Goal: Information Seeking & Learning: Learn about a topic

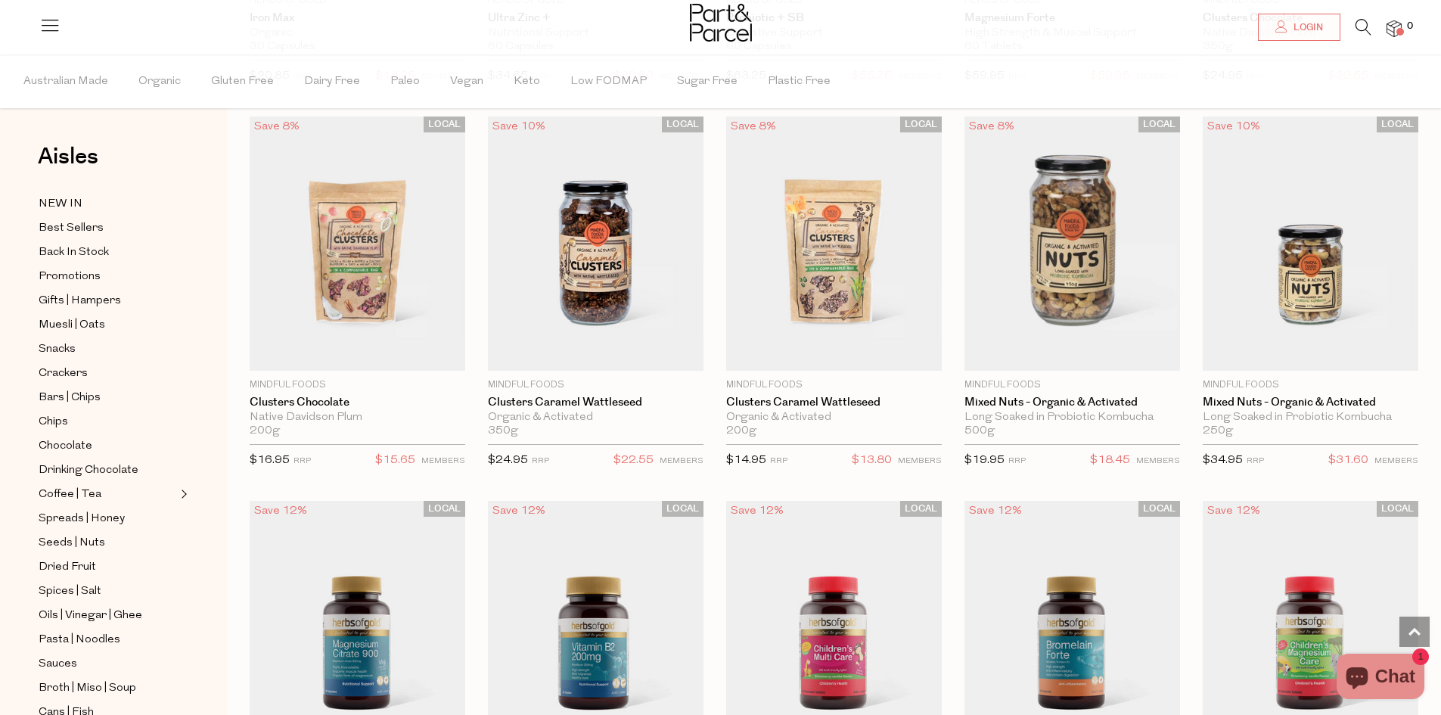
scroll to position [2795, 0]
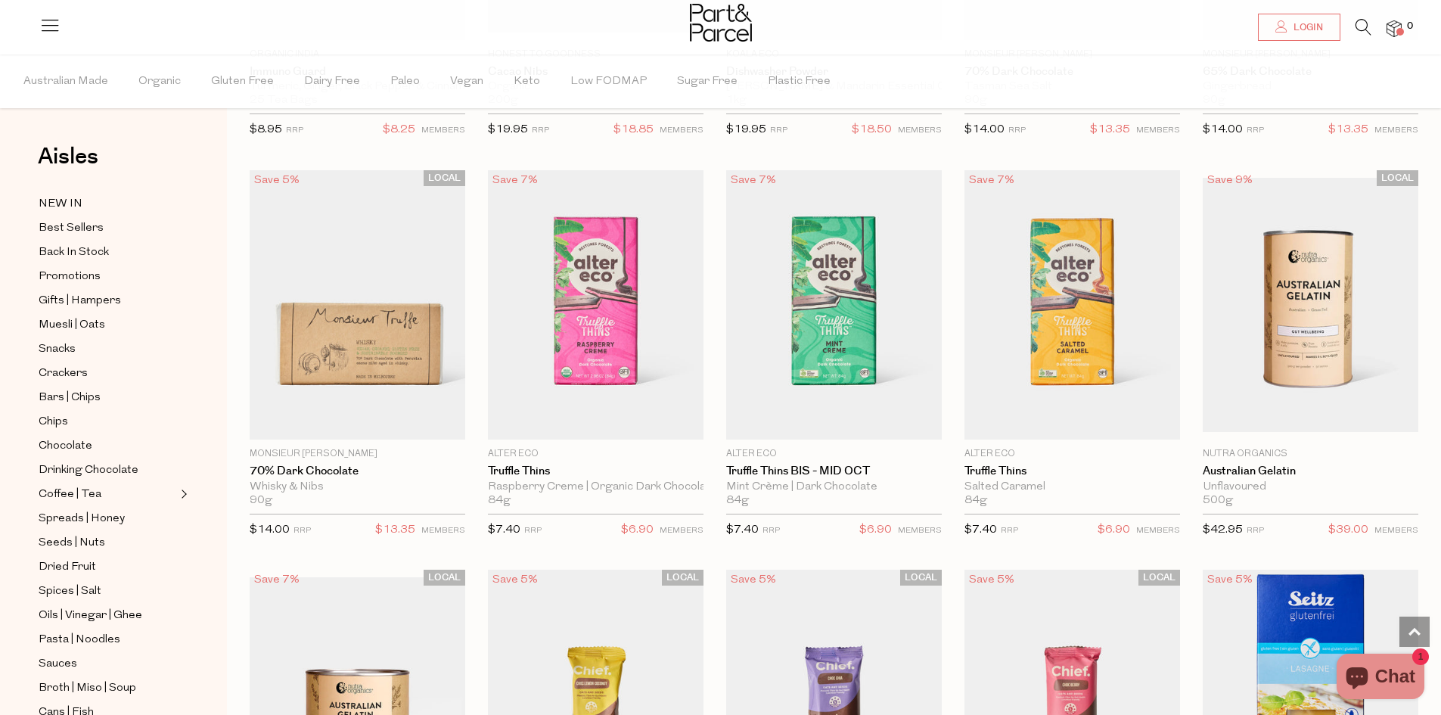
scroll to position [7106, 0]
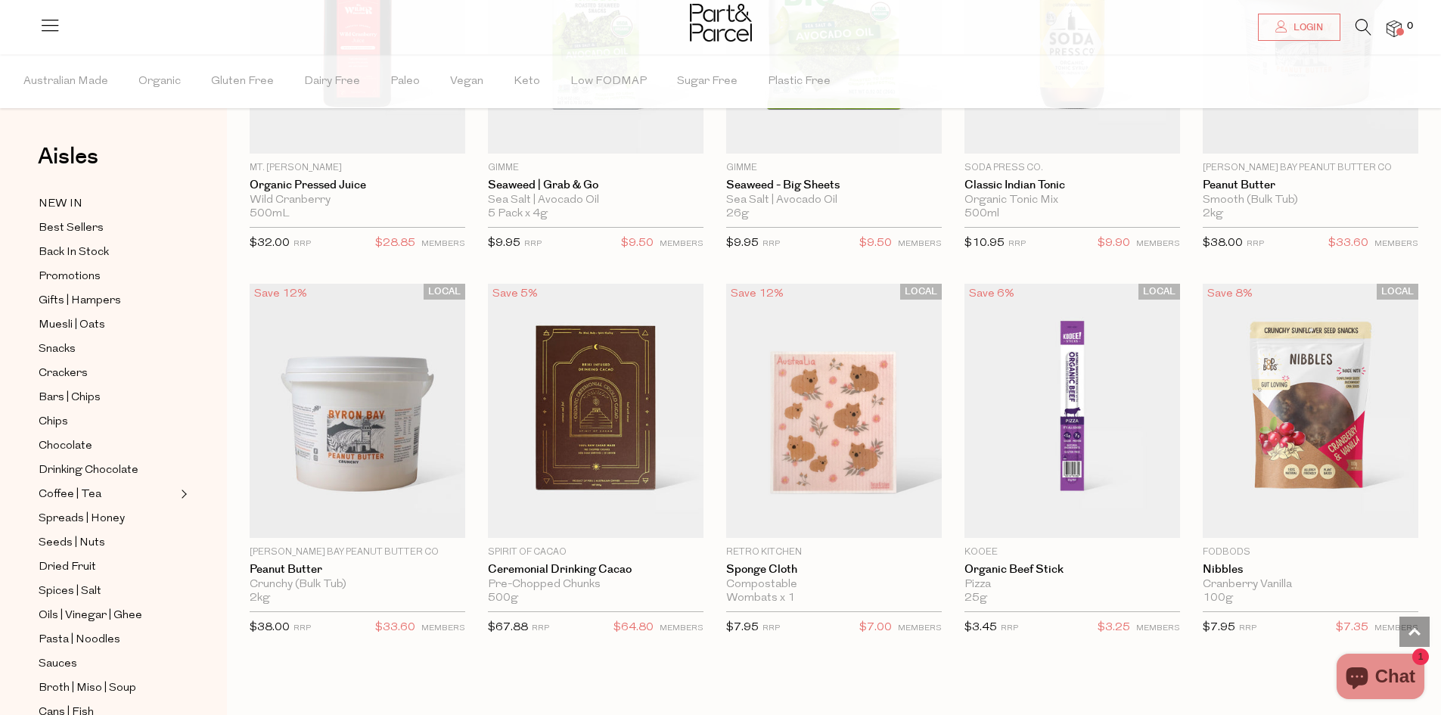
scroll to position [11342, 0]
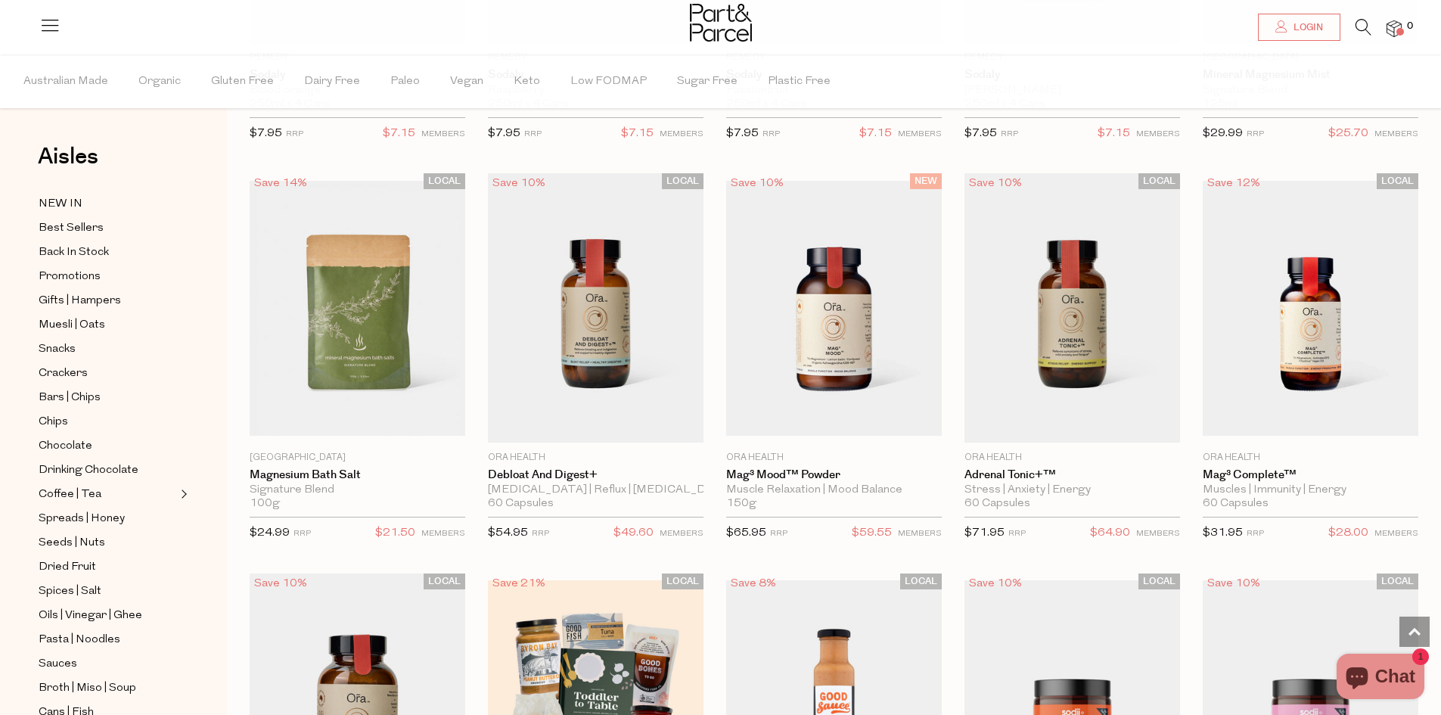
scroll to position [13384, 0]
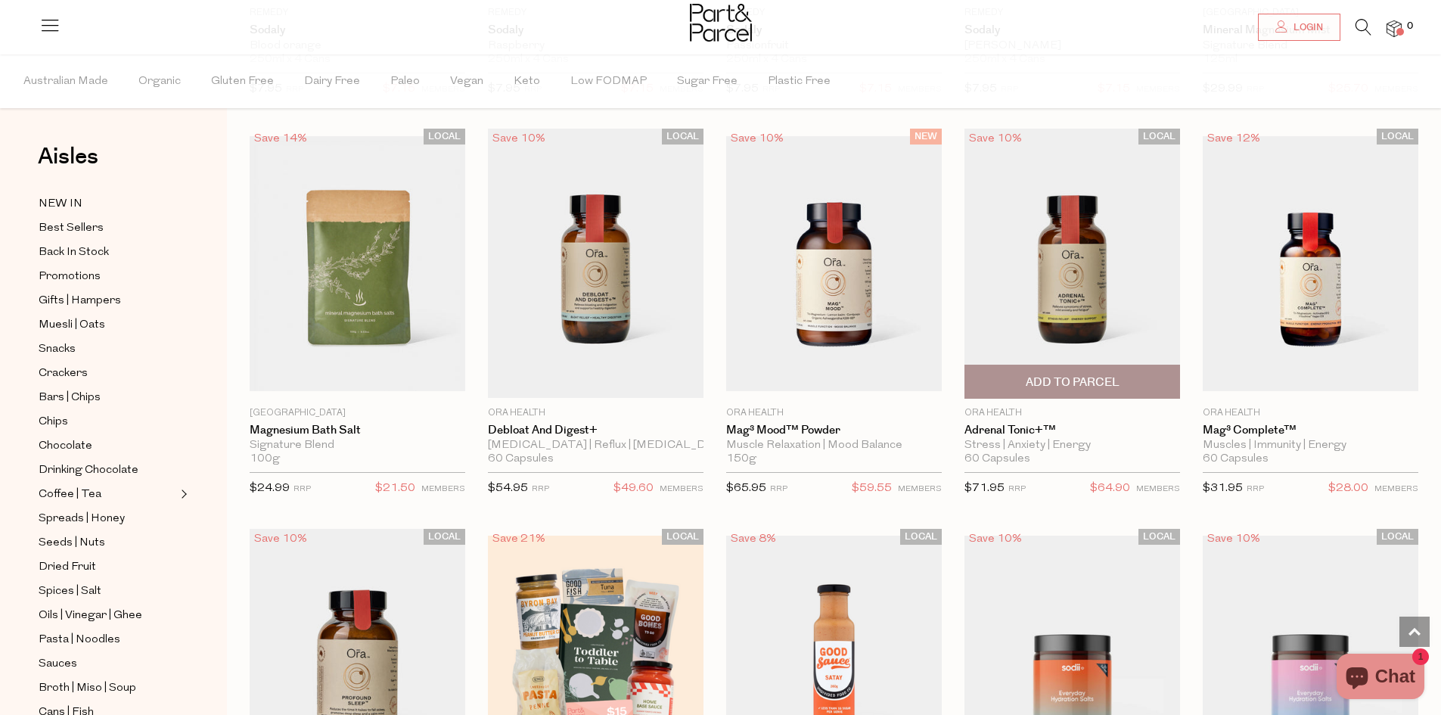
click at [1076, 259] on img at bounding box center [1072, 263] width 216 height 269
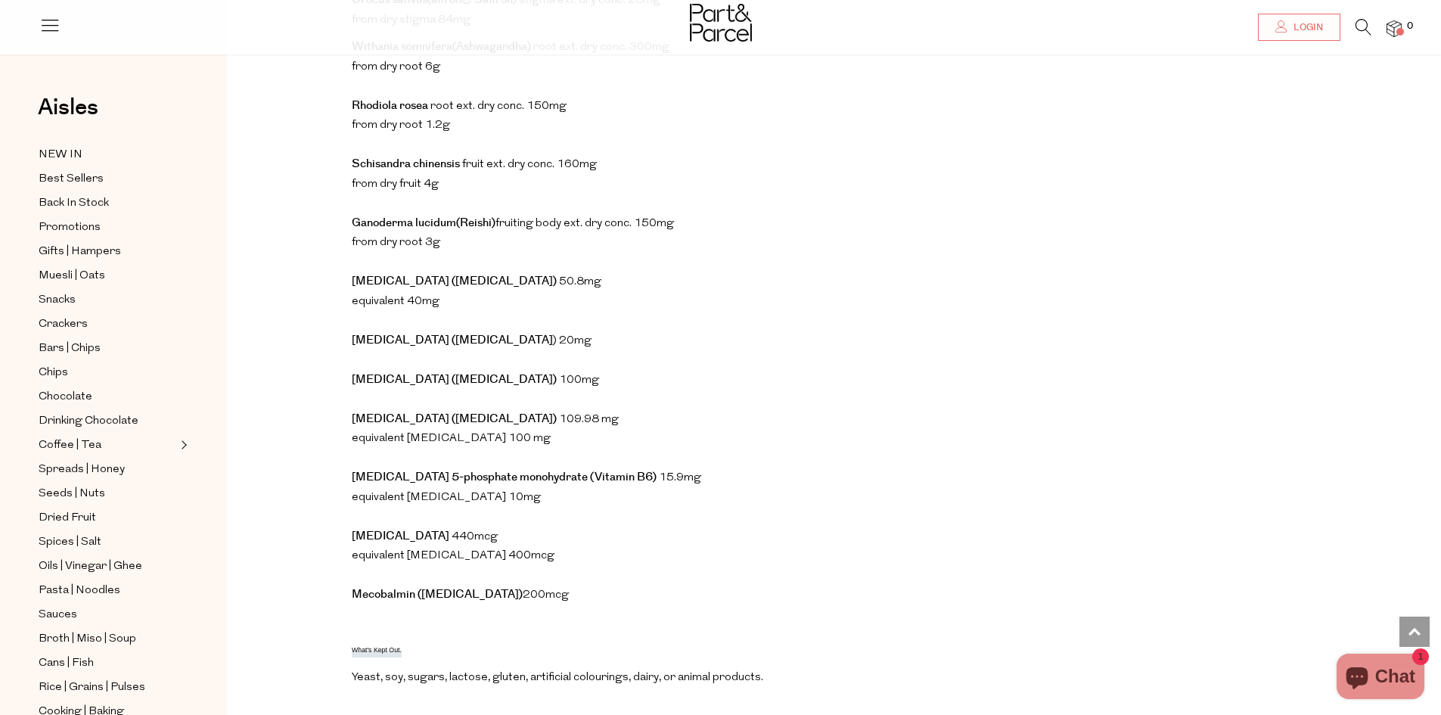
scroll to position [1286, 0]
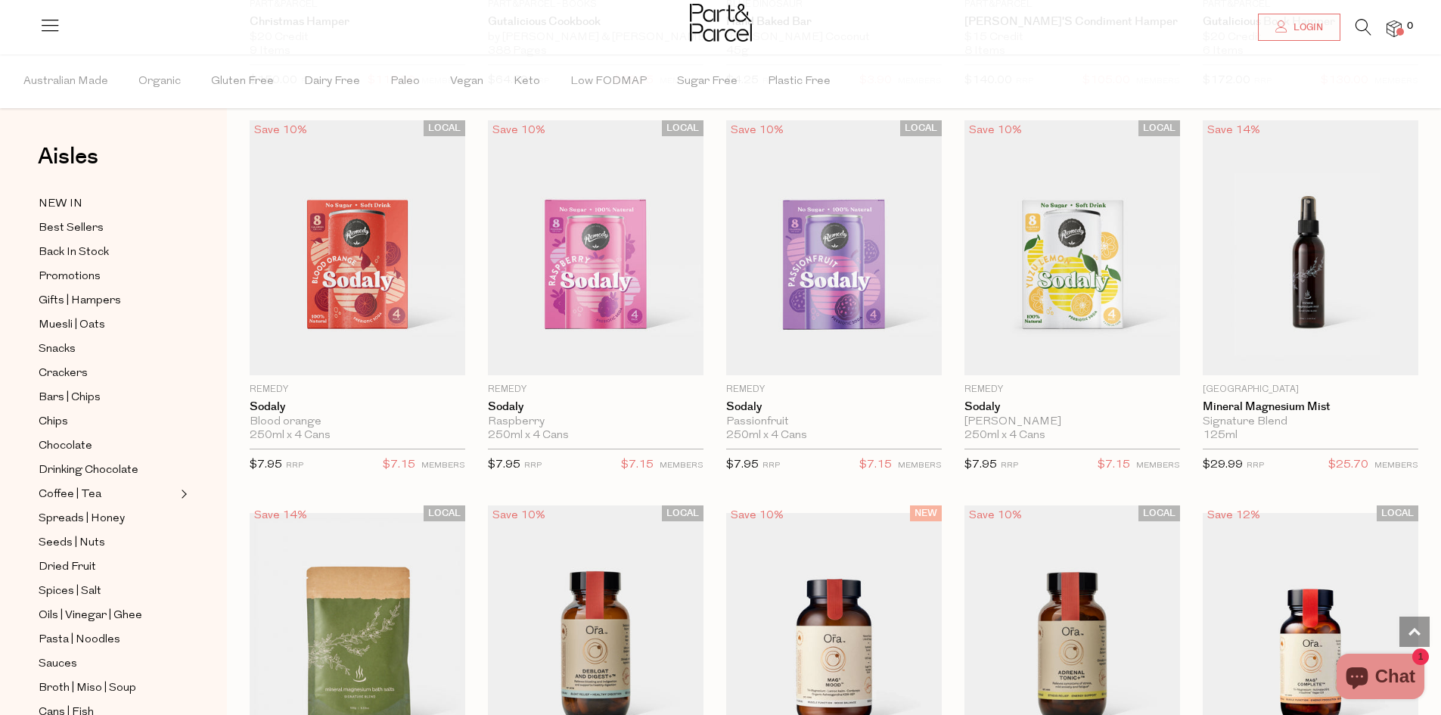
scroll to position [1631, 0]
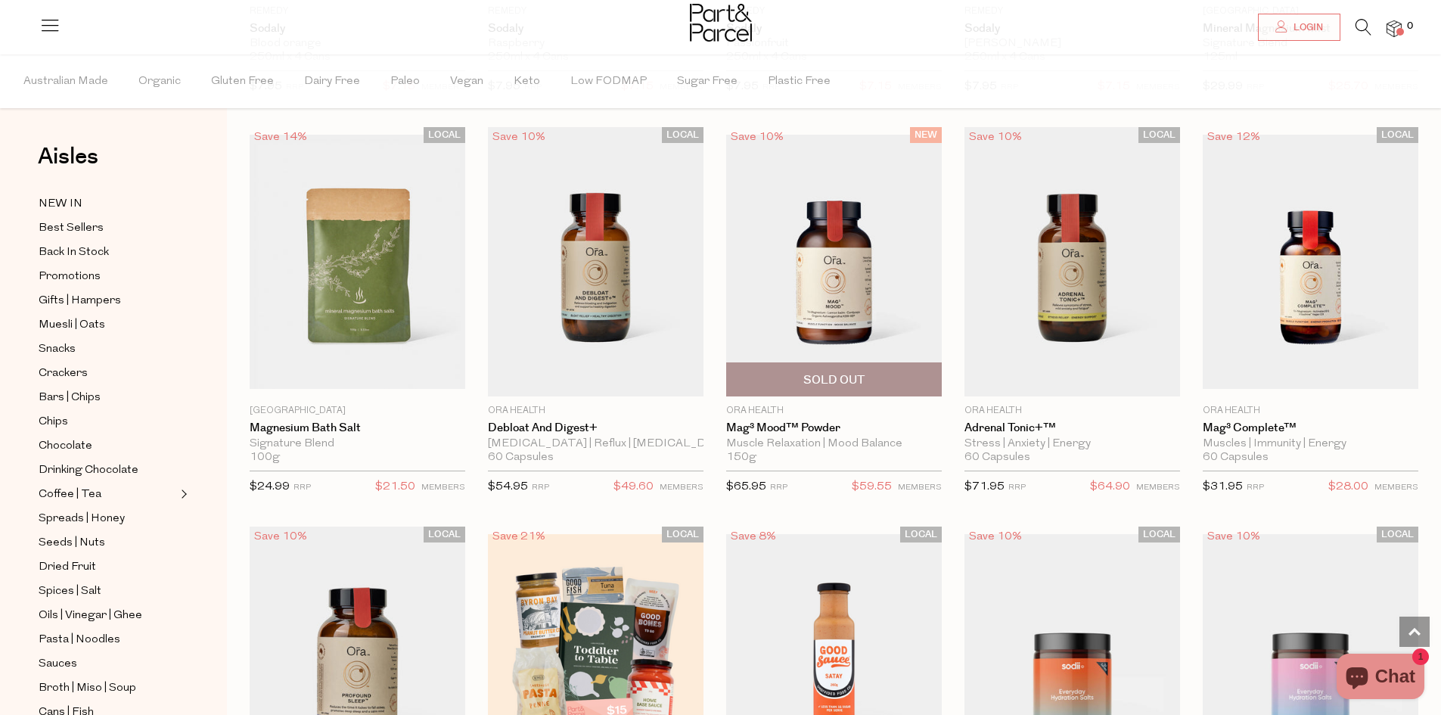
click at [815, 273] on img at bounding box center [834, 262] width 216 height 254
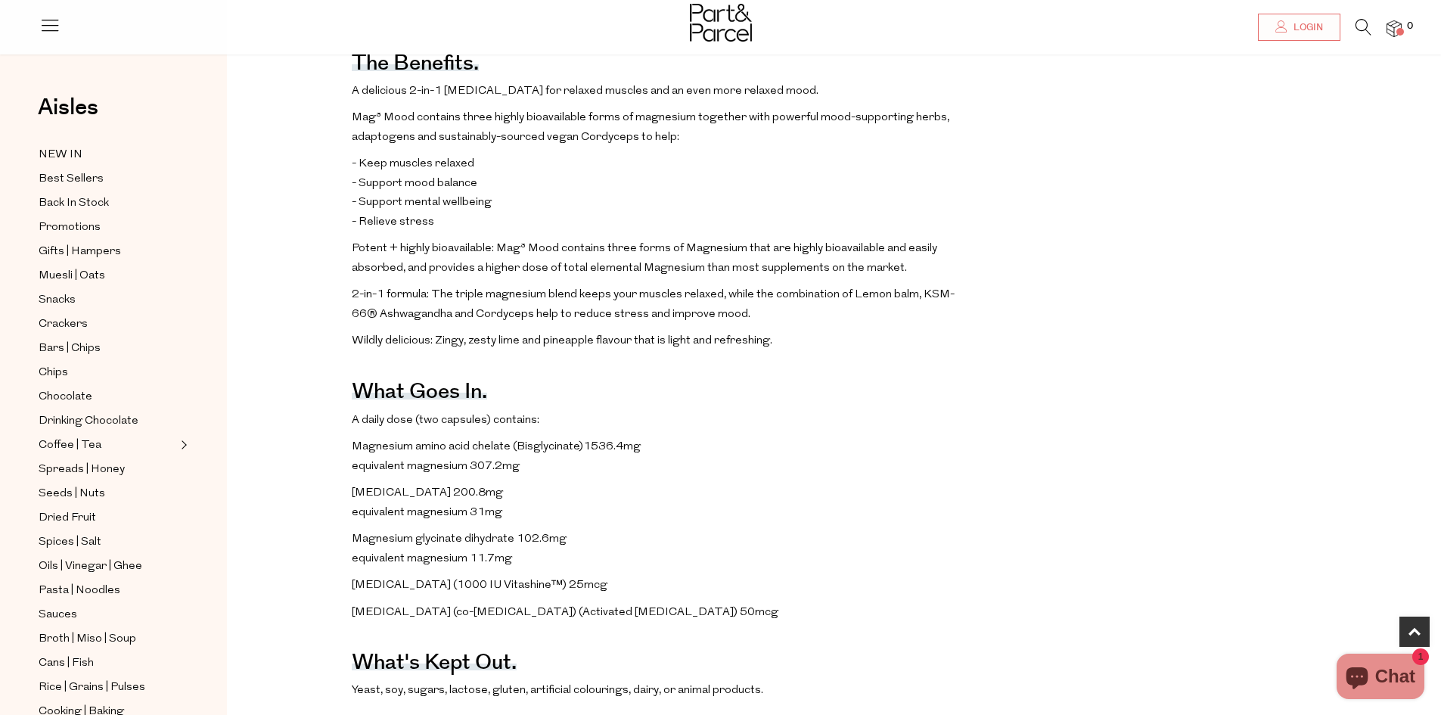
scroll to position [908, 0]
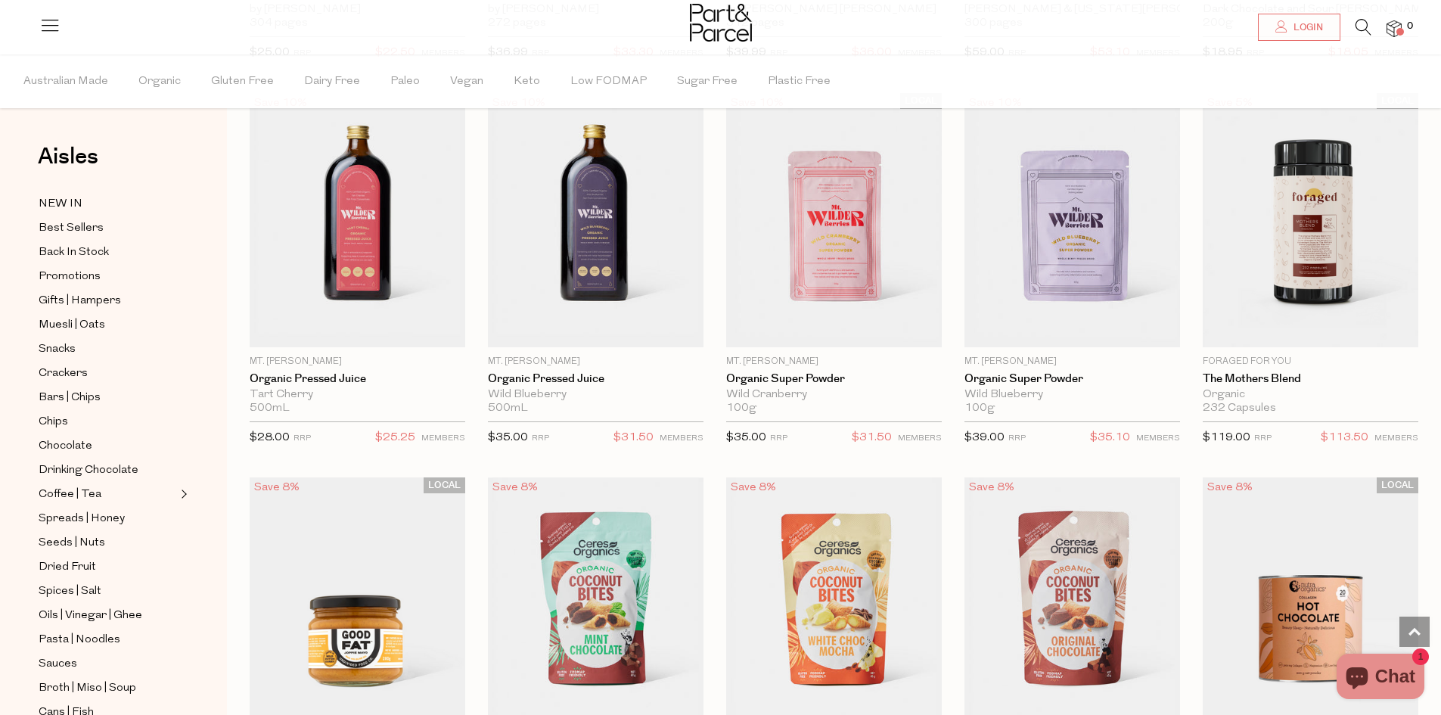
scroll to position [3252, 0]
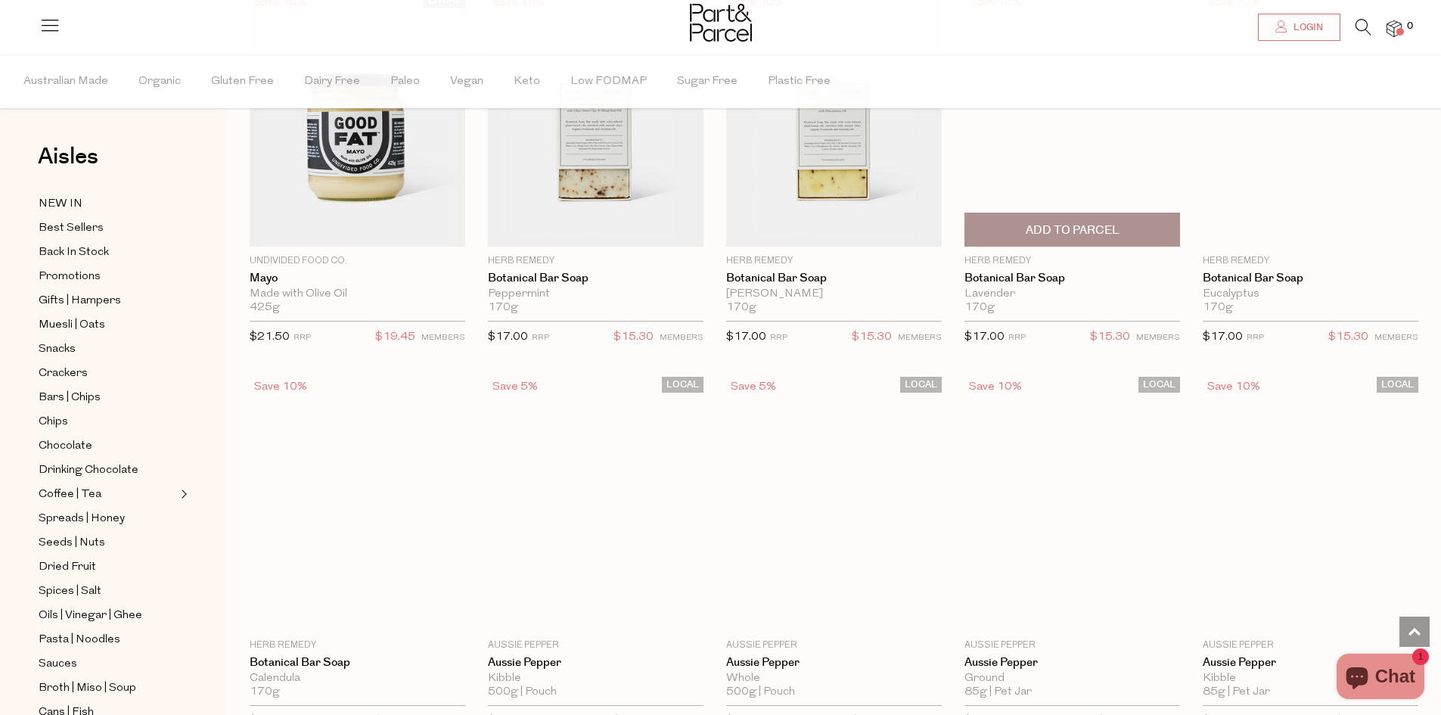
scroll to position [7185, 0]
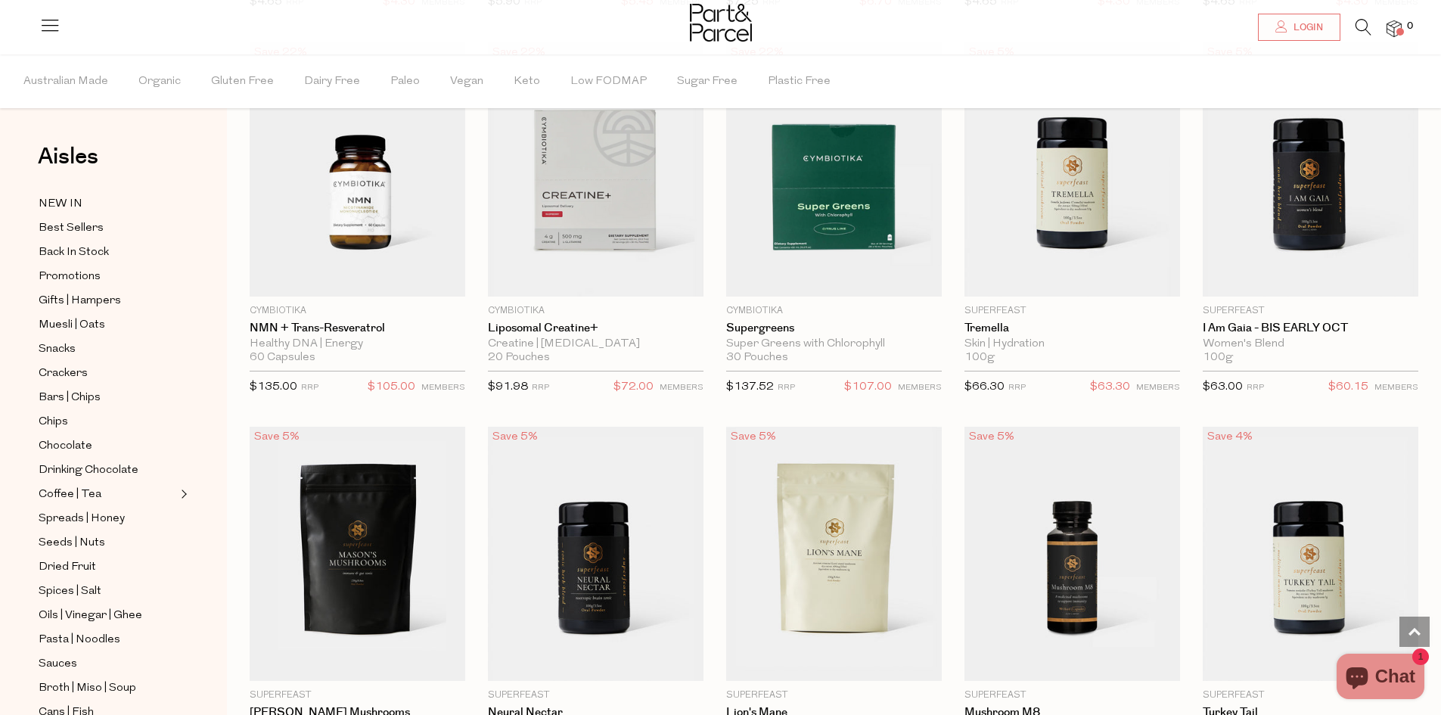
scroll to position [10891, 0]
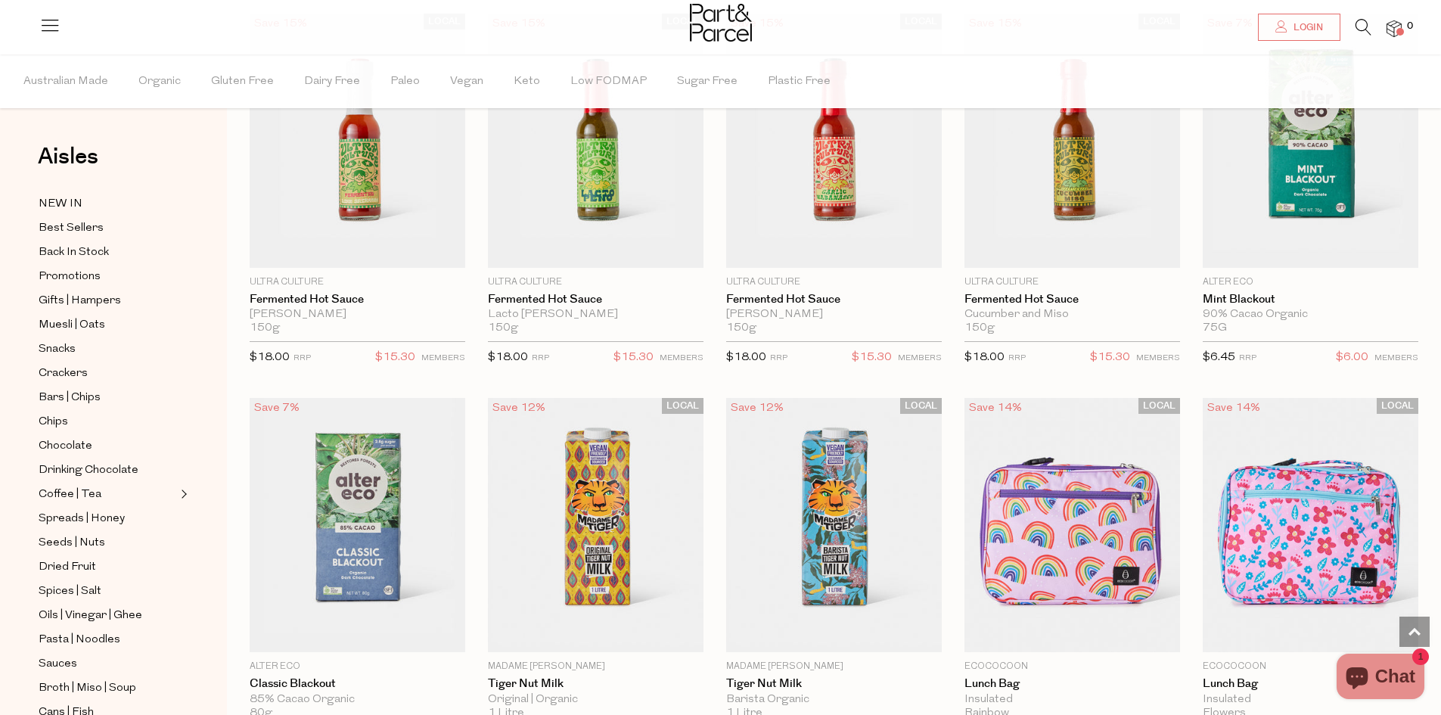
scroll to position [14900, 0]
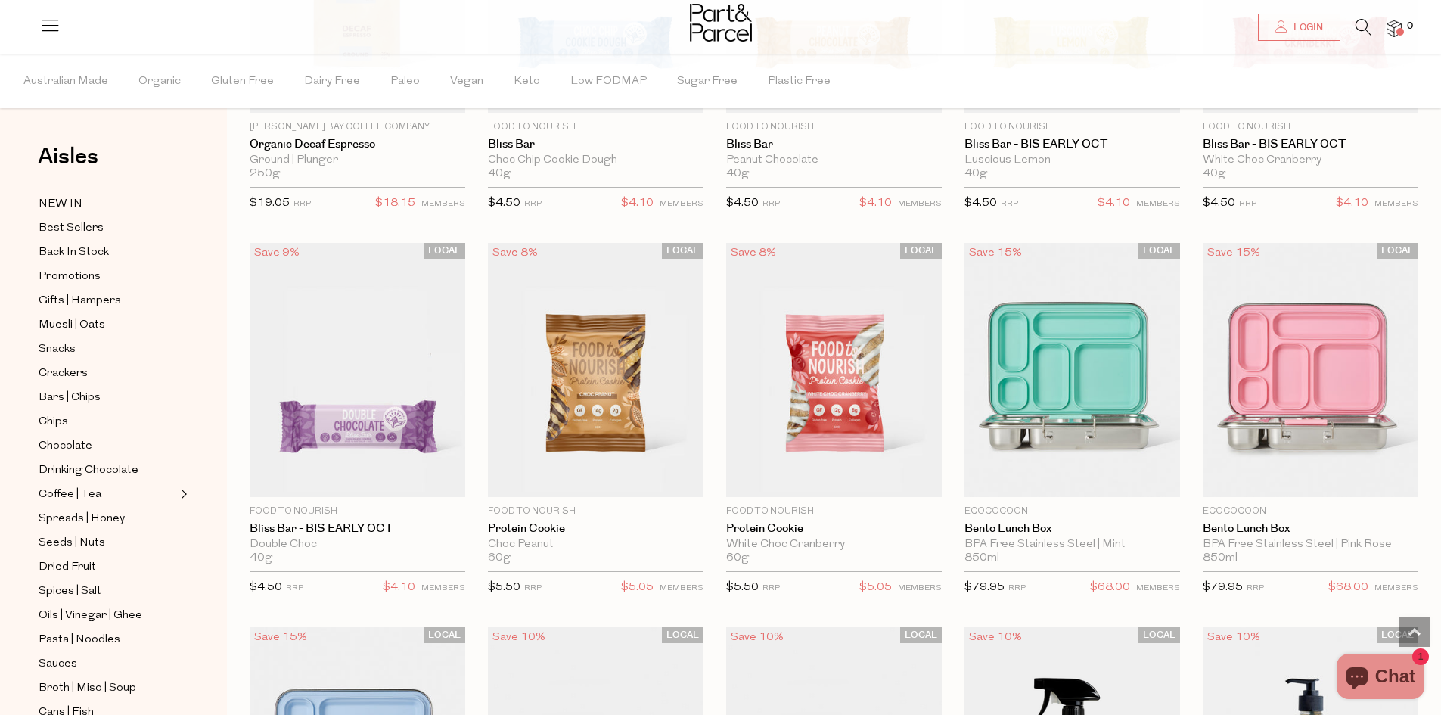
scroll to position [16564, 0]
